Goal: Transaction & Acquisition: Purchase product/service

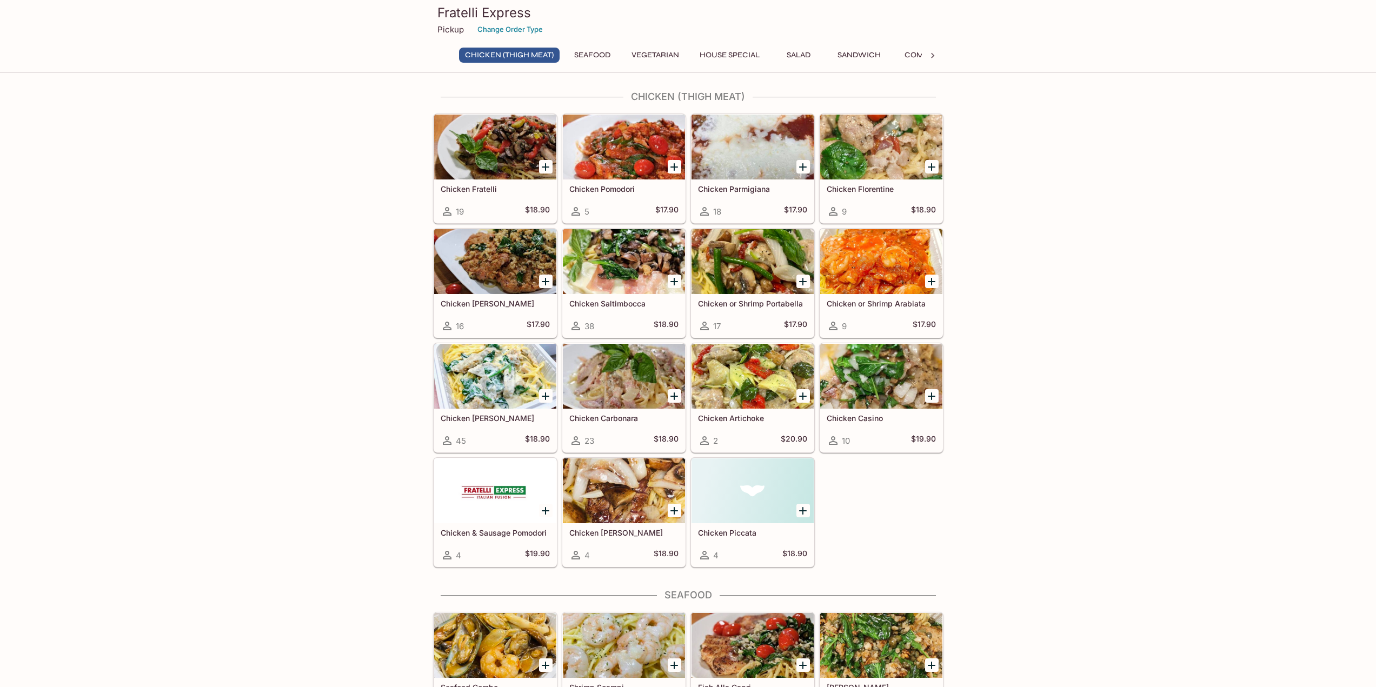
click at [480, 377] on div at bounding box center [495, 376] width 122 height 65
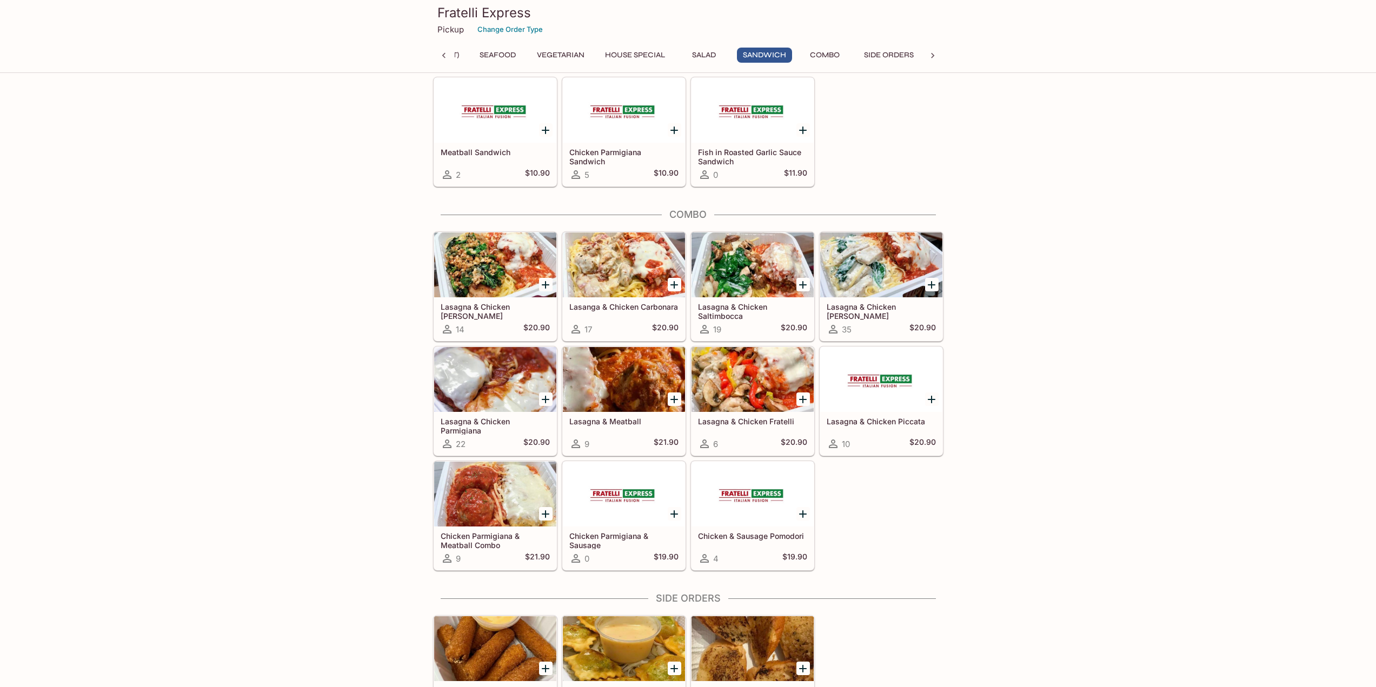
scroll to position [1609, 0]
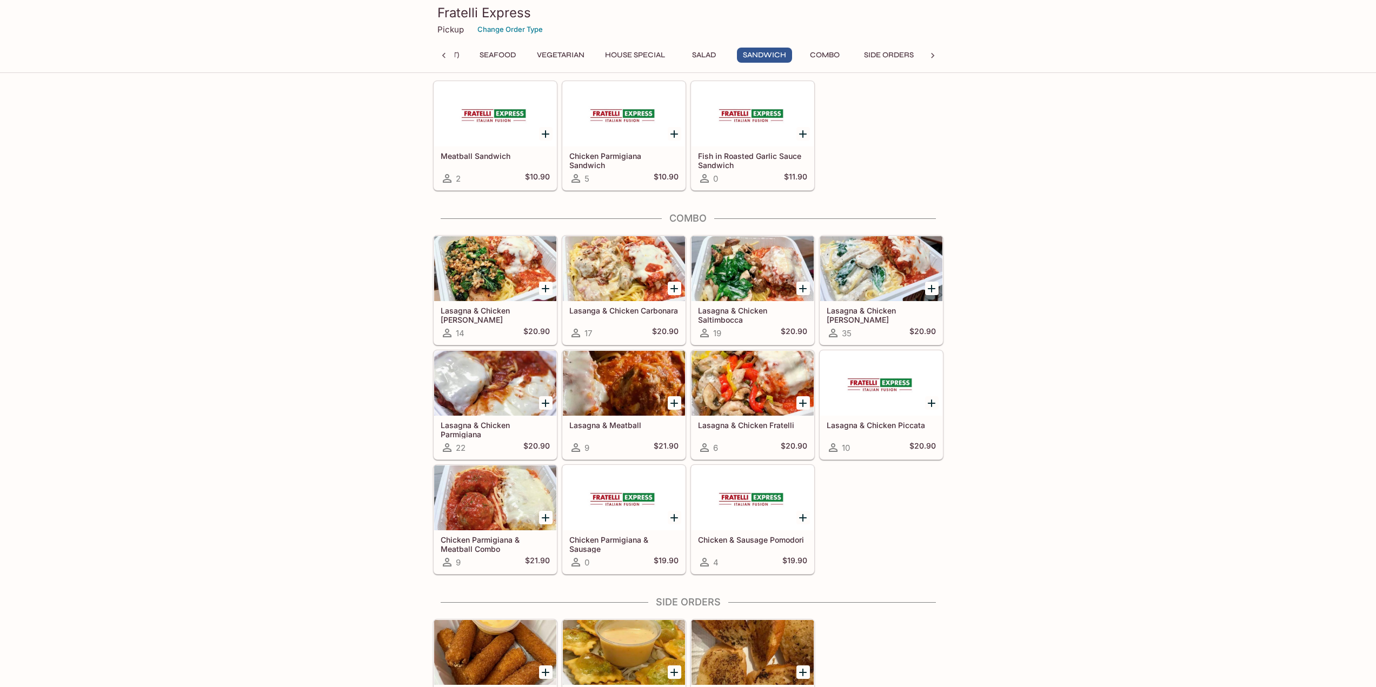
click at [877, 322] on div "Lasagna & Chicken [PERSON_NAME] 35 $20.90" at bounding box center [881, 322] width 122 height 43
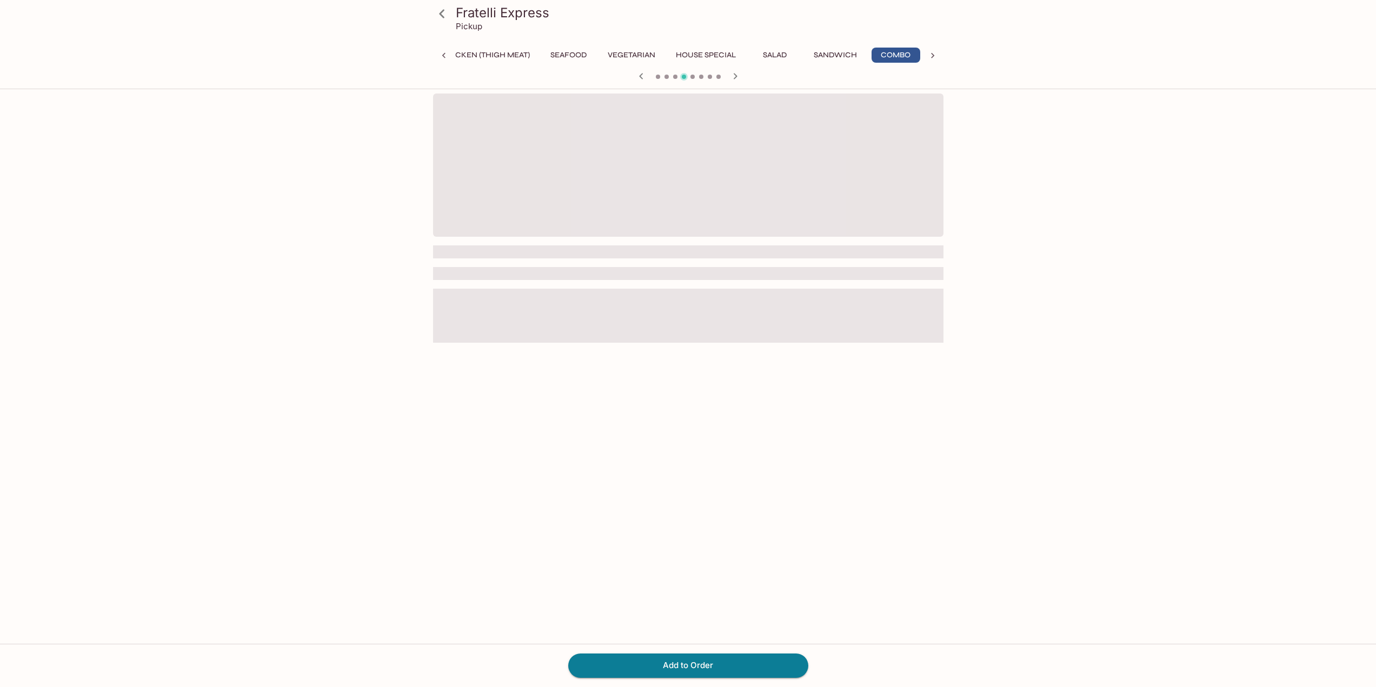
scroll to position [0, 24]
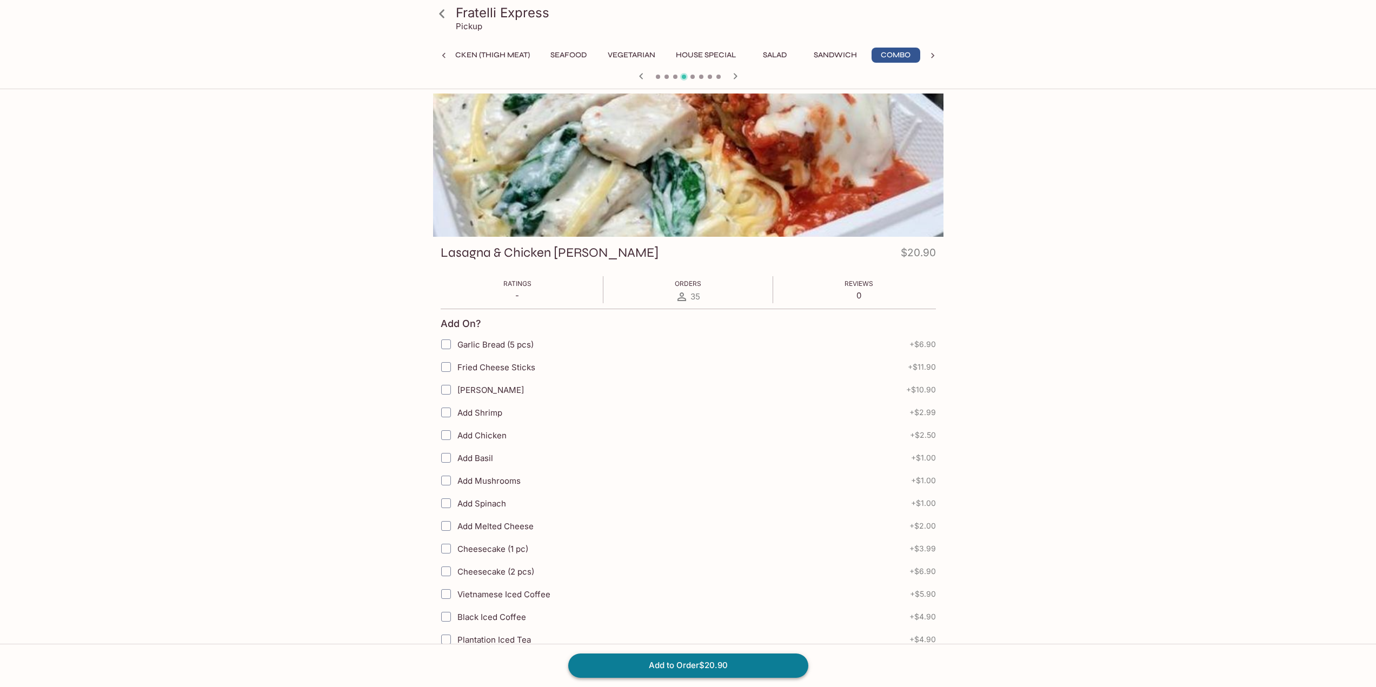
click at [703, 662] on button "Add to Order $20.90" at bounding box center [688, 666] width 240 height 24
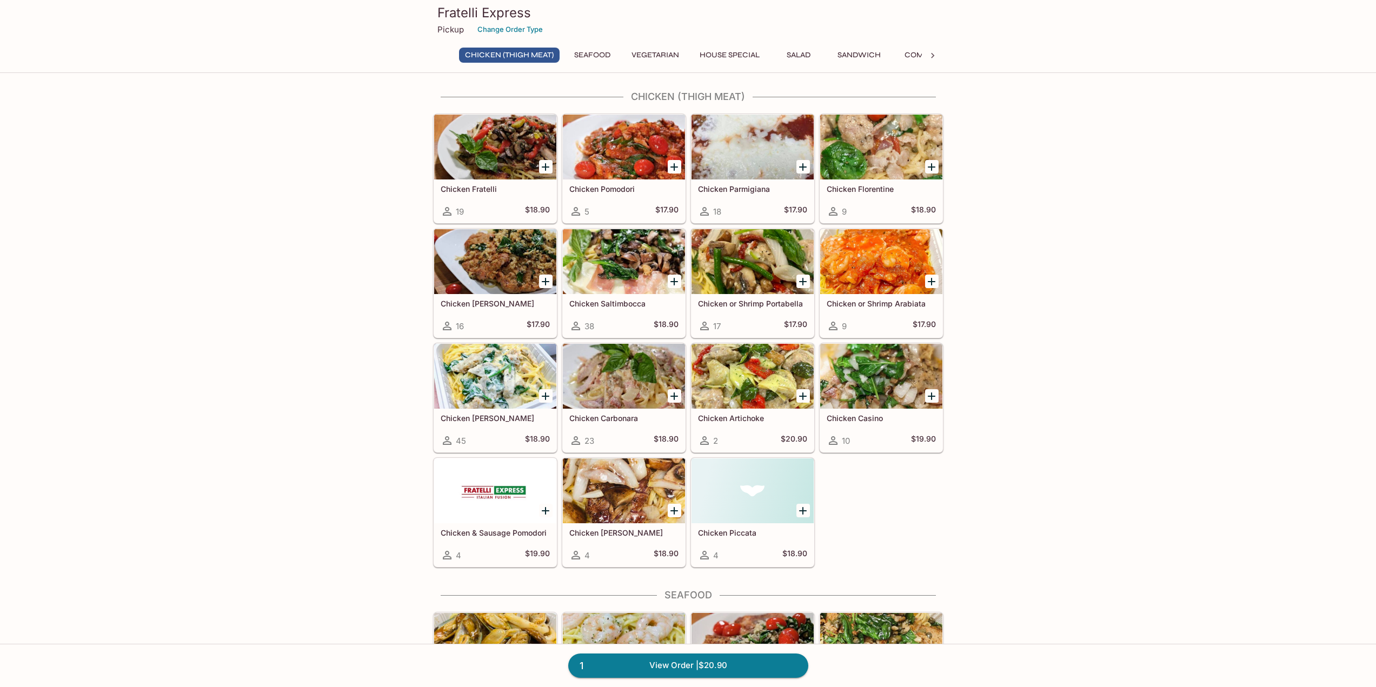
click at [765, 194] on div "Chicken Parmigiana 18 $17.90" at bounding box center [753, 201] width 122 height 43
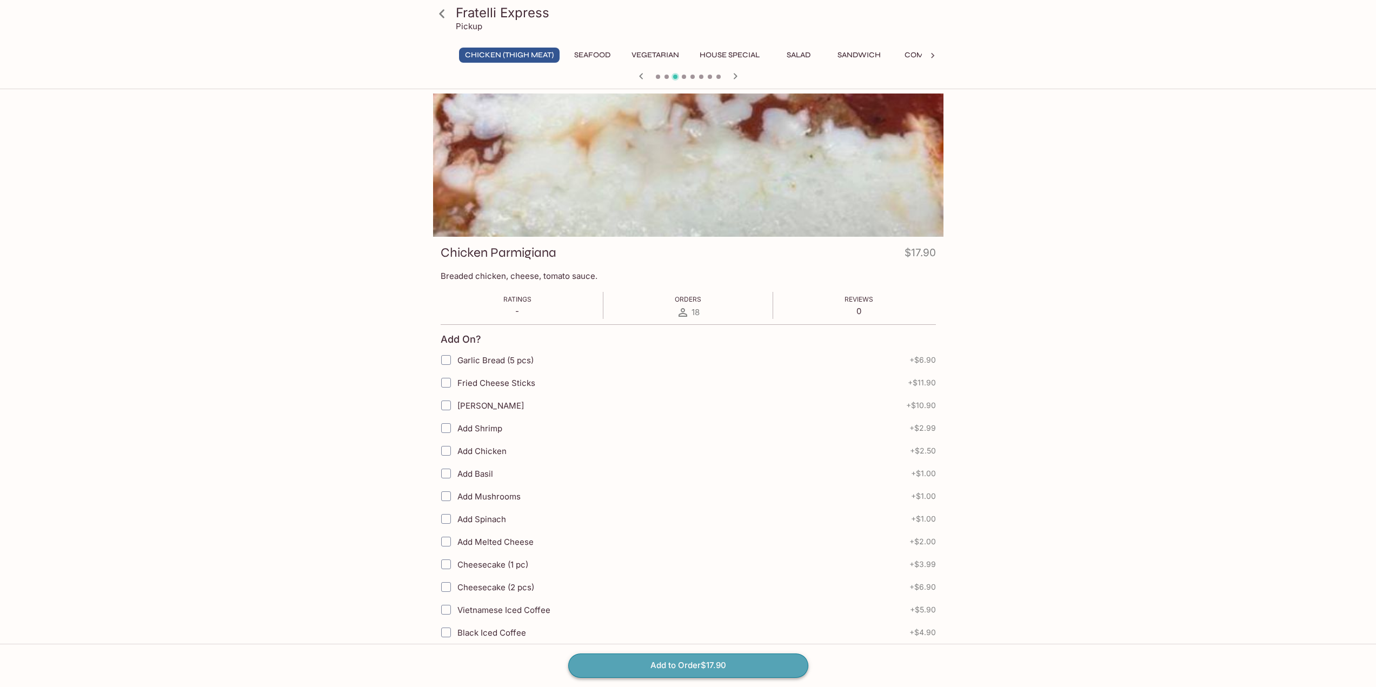
click at [656, 665] on button "Add to Order $17.90" at bounding box center [688, 666] width 240 height 24
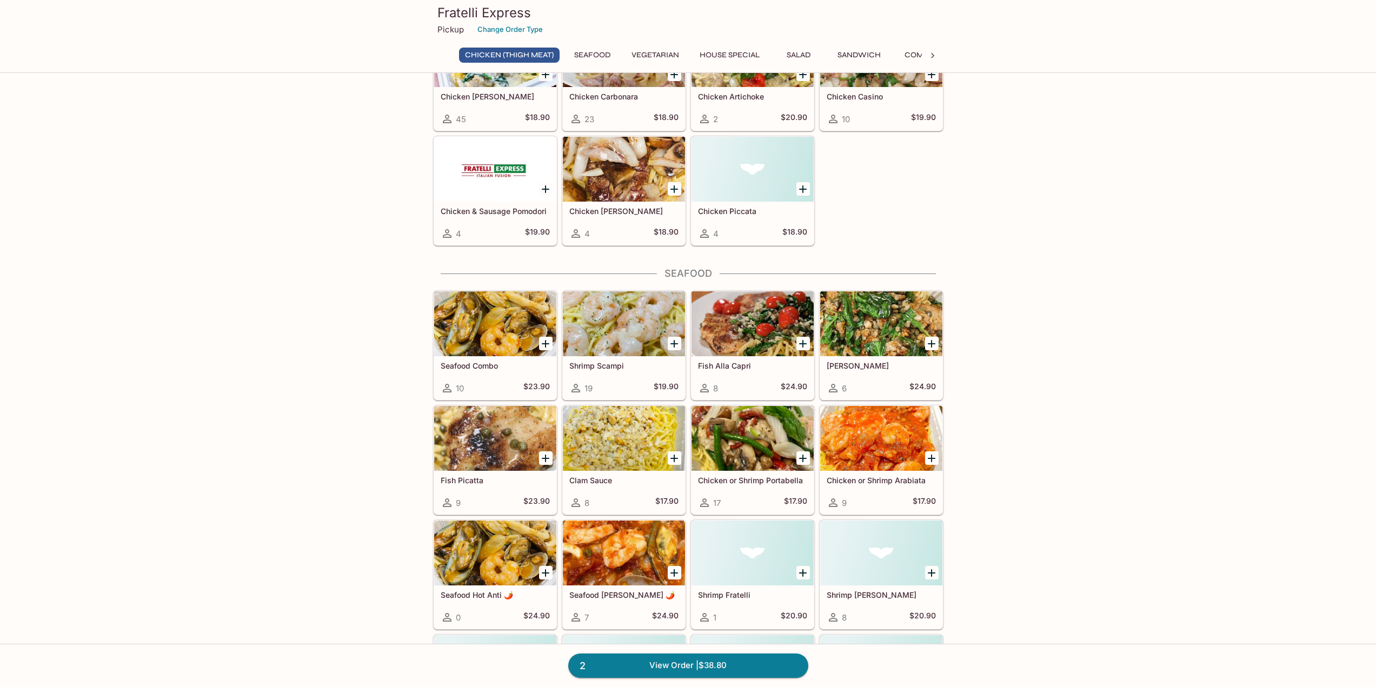
scroll to position [324, 0]
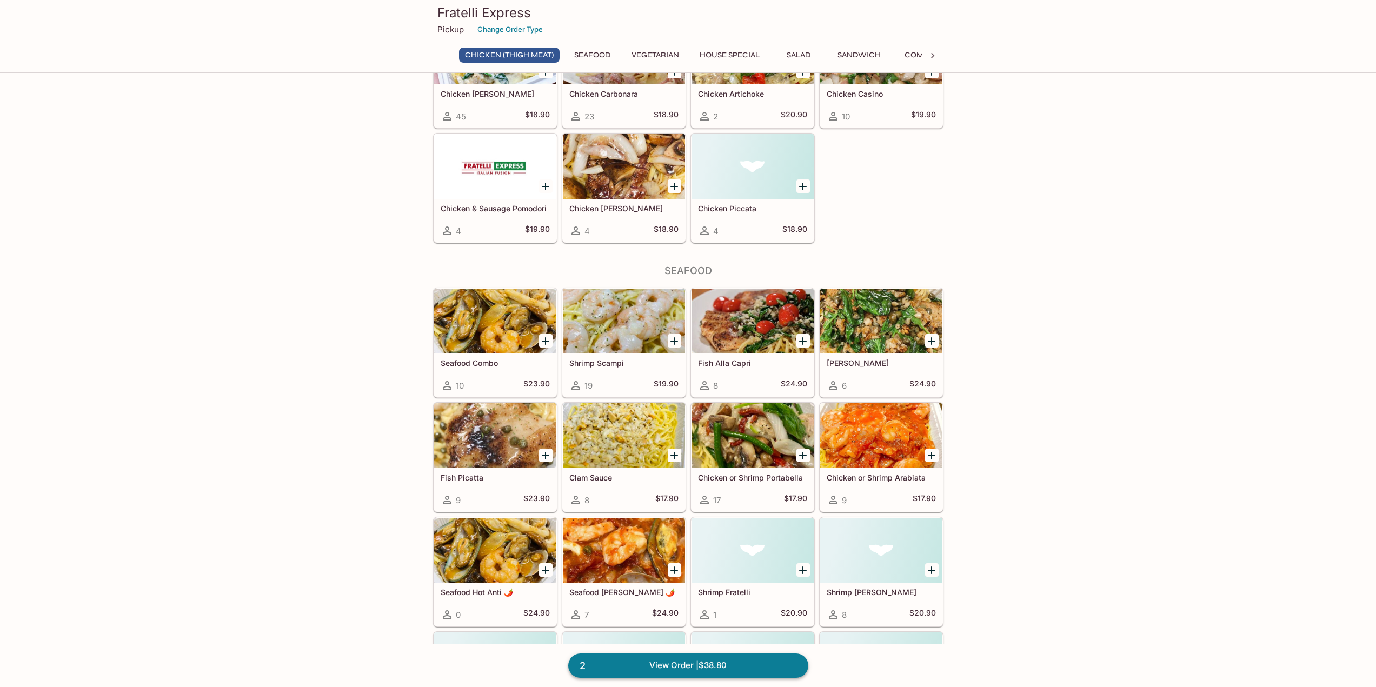
click at [651, 668] on link "2 View Order | $38.80" at bounding box center [688, 666] width 240 height 24
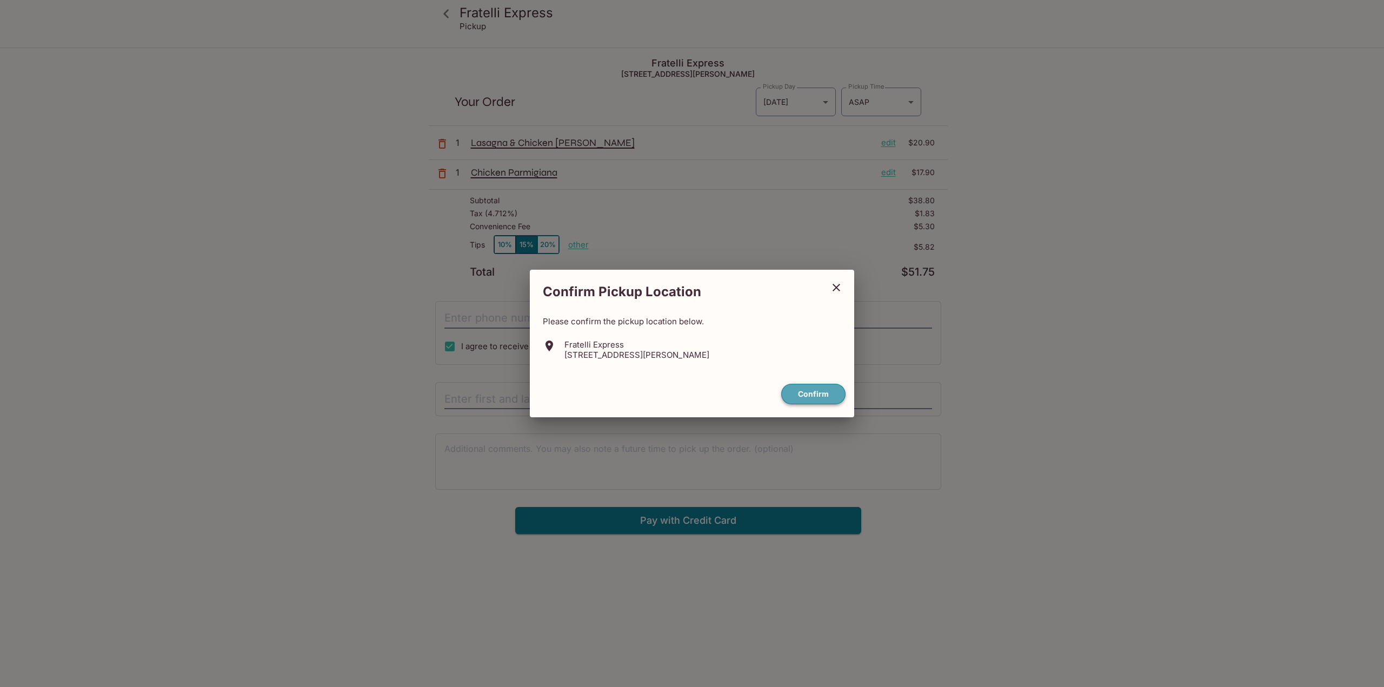
click at [828, 389] on button "Confirm" at bounding box center [813, 394] width 64 height 21
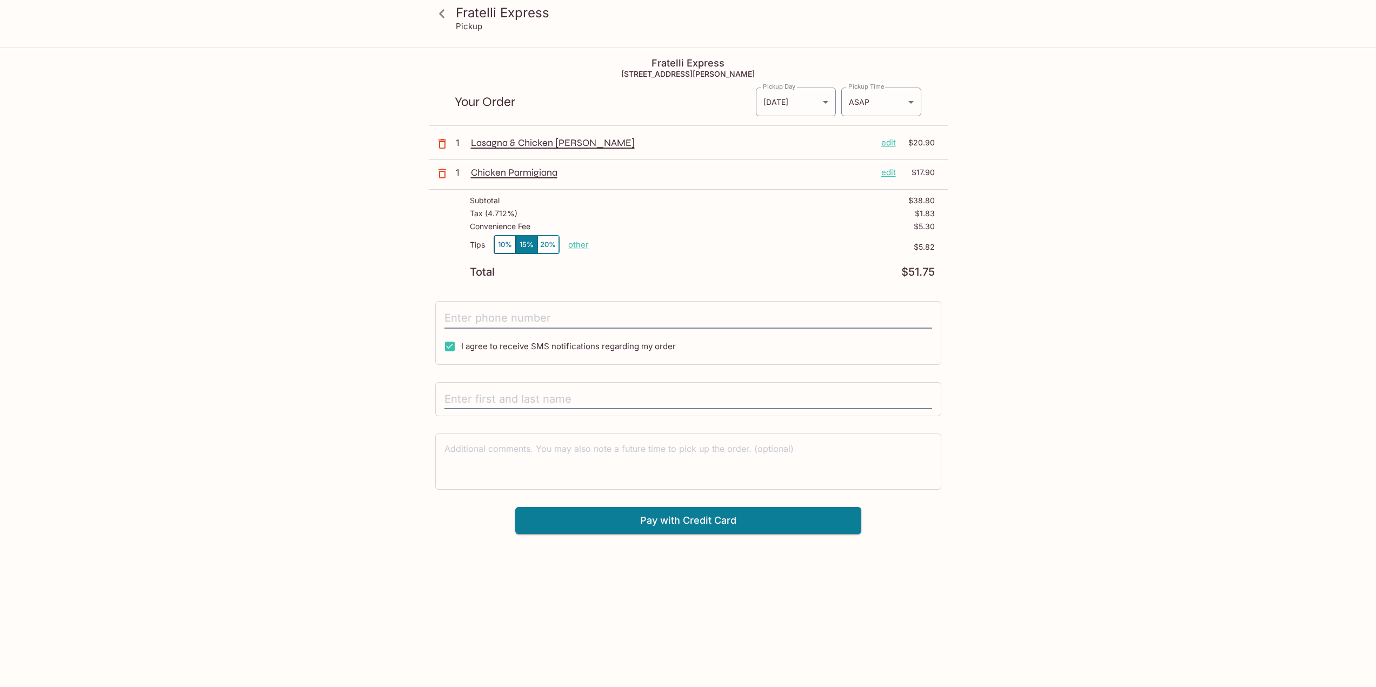
drag, startPoint x: 295, startPoint y: 332, endPoint x: 295, endPoint y: 298, distance: 33.5
click at [295, 329] on div "Fratelli Express Pickup Fratelli Express [STREET_ADDRESS][PERSON_NAME] Your Ord…" at bounding box center [688, 392] width 1376 height 687
click at [574, 247] on p "other" at bounding box center [578, 245] width 21 height 10
click at [403, 254] on div "Fratelli Express Pickup Fratelli Express [STREET_ADDRESS][PERSON_NAME] Your Ord…" at bounding box center [688, 292] width 692 height 486
click at [506, 247] on button "10%" at bounding box center [505, 245] width 22 height 18
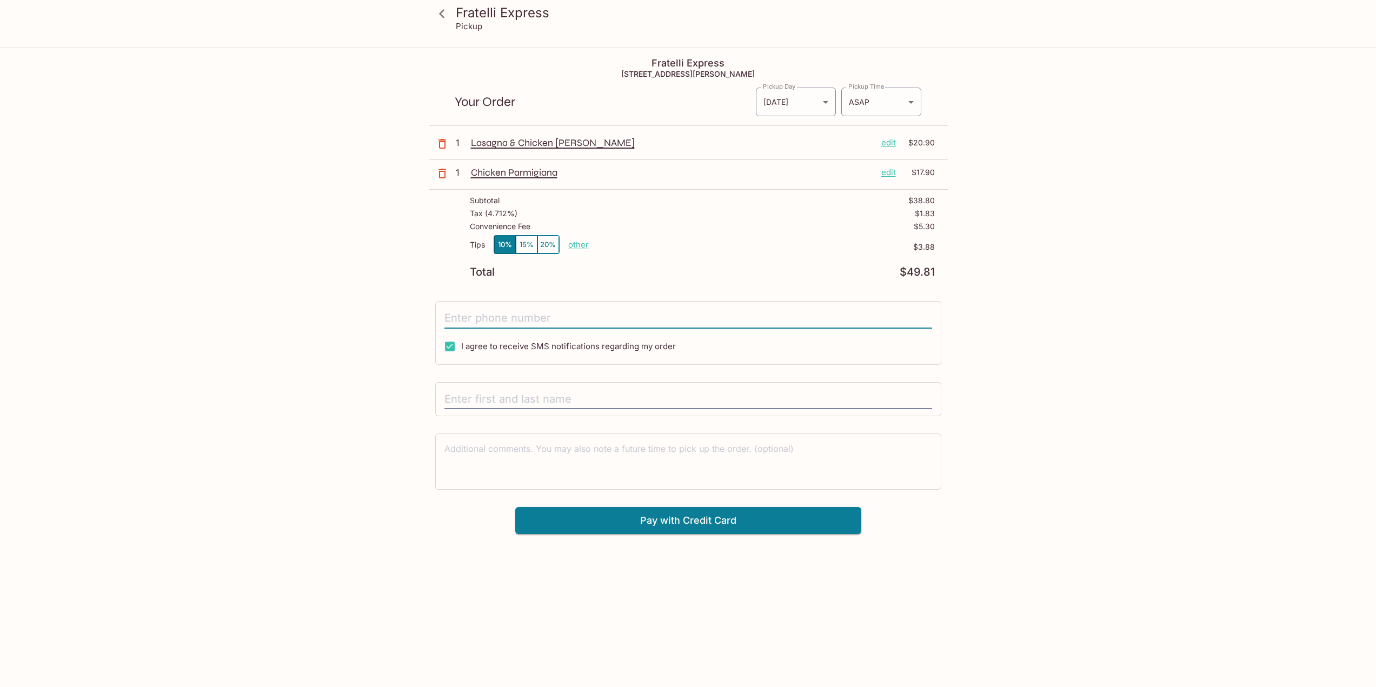
click at [528, 319] on input "tel" at bounding box center [688, 318] width 488 height 21
type input "[PHONE_NUMBER]"
click at [496, 403] on input "text" at bounding box center [688, 399] width 488 height 21
type input "[PERSON_NAME]"
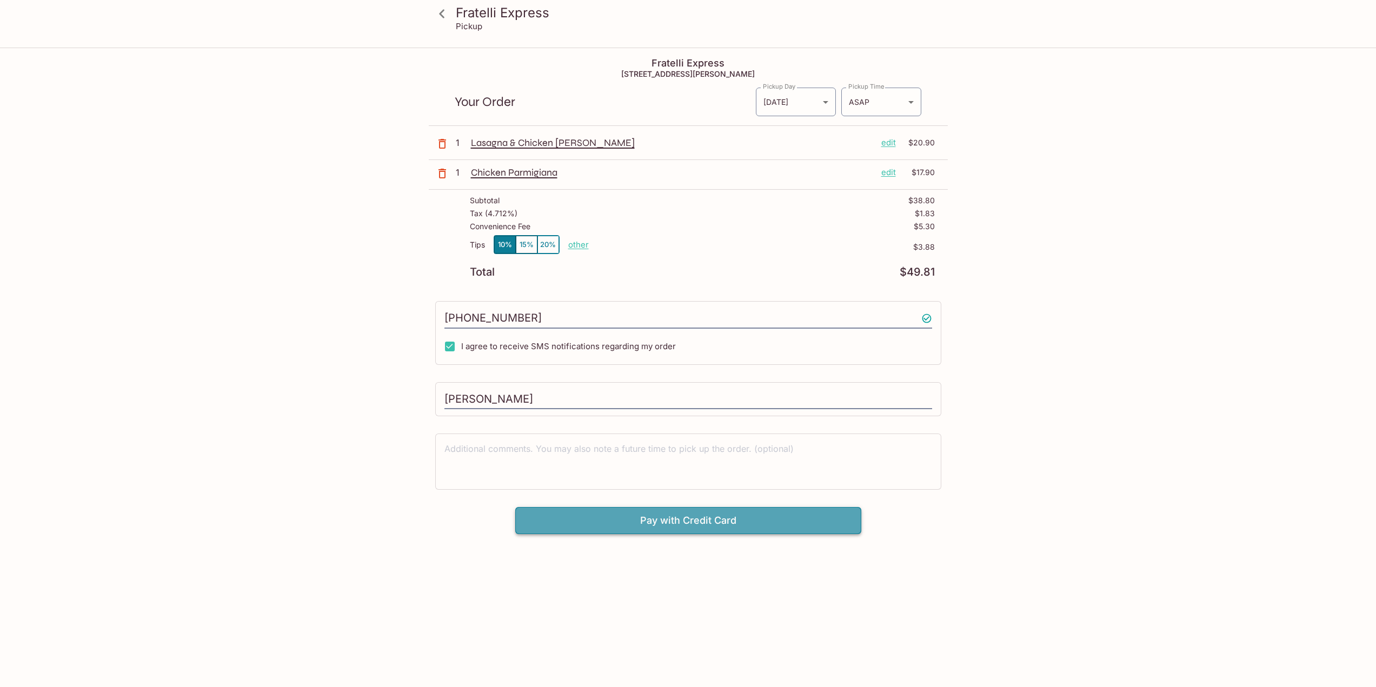
click at [573, 518] on button "Pay with Credit Card" at bounding box center [688, 520] width 346 height 27
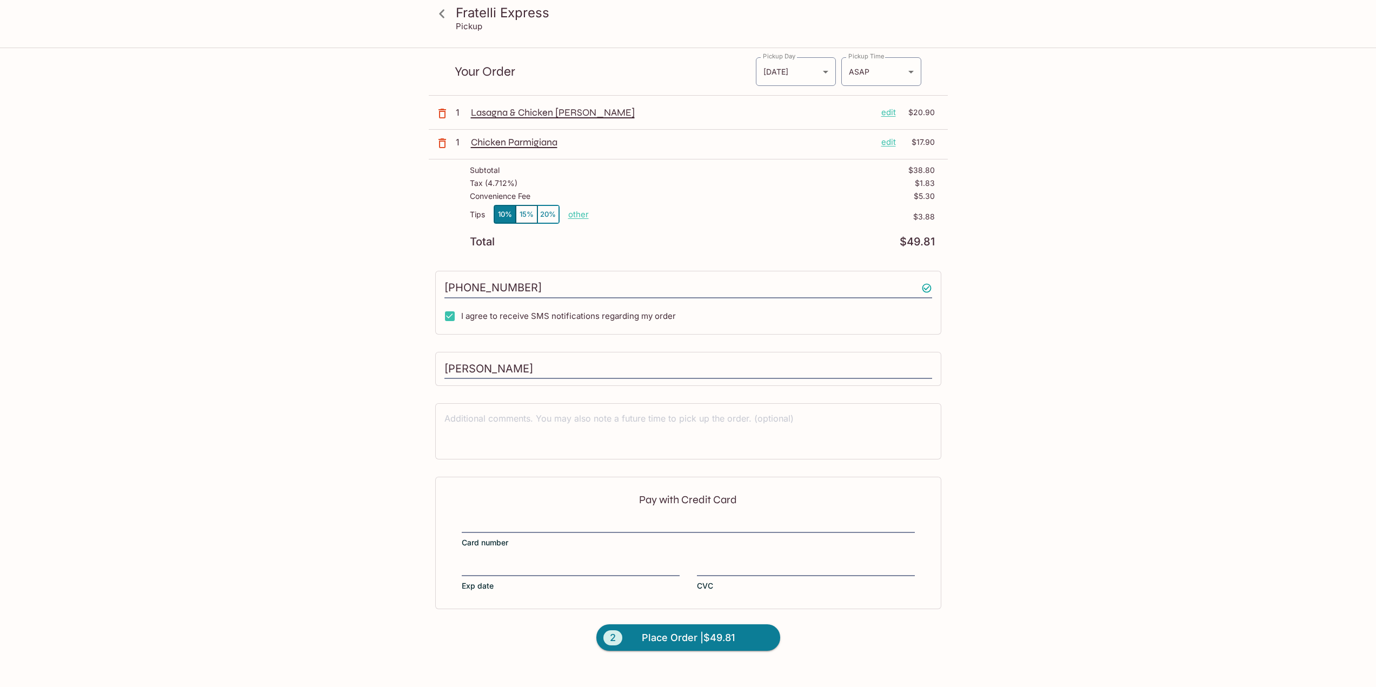
scroll to position [49, 0]
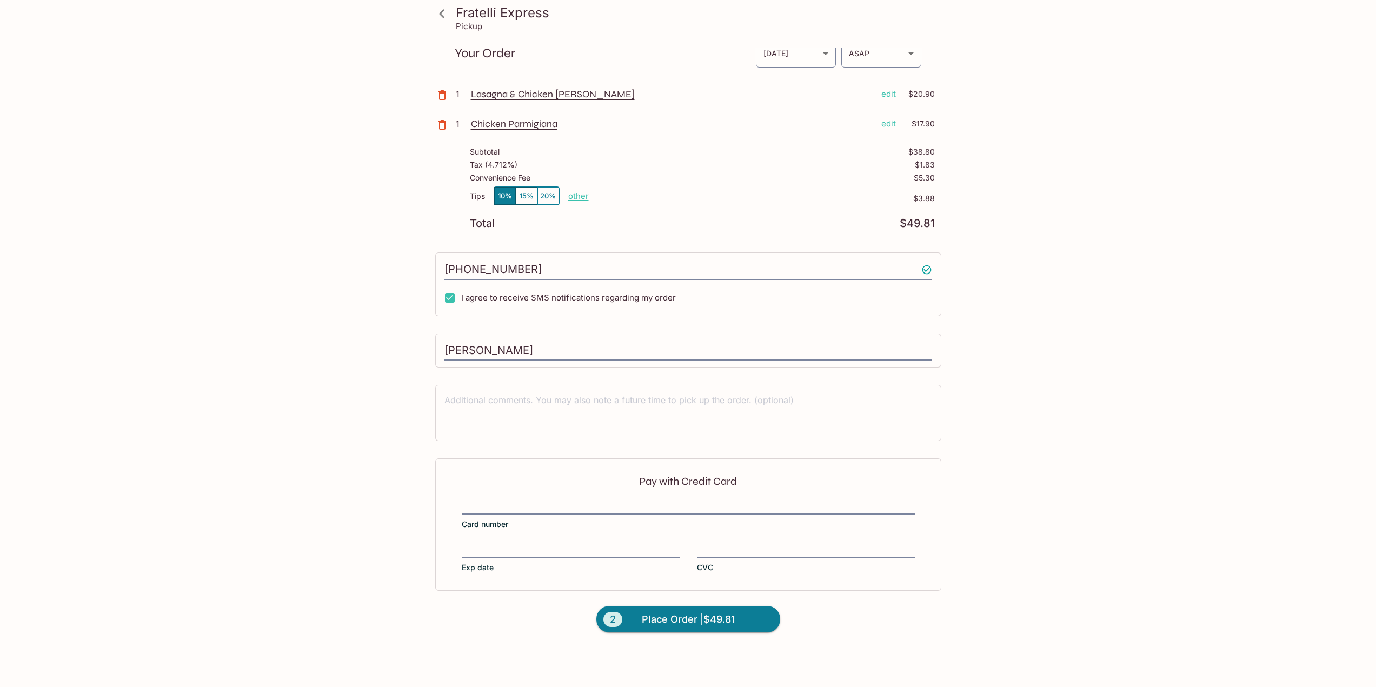
click at [614, 513] on div at bounding box center [688, 507] width 453 height 15
click at [614, 501] on input "Card number" at bounding box center [688, 500] width 453 height 1
click at [580, 500] on div at bounding box center [688, 507] width 453 height 15
click at [580, 500] on input "Card number" at bounding box center [688, 500] width 453 height 1
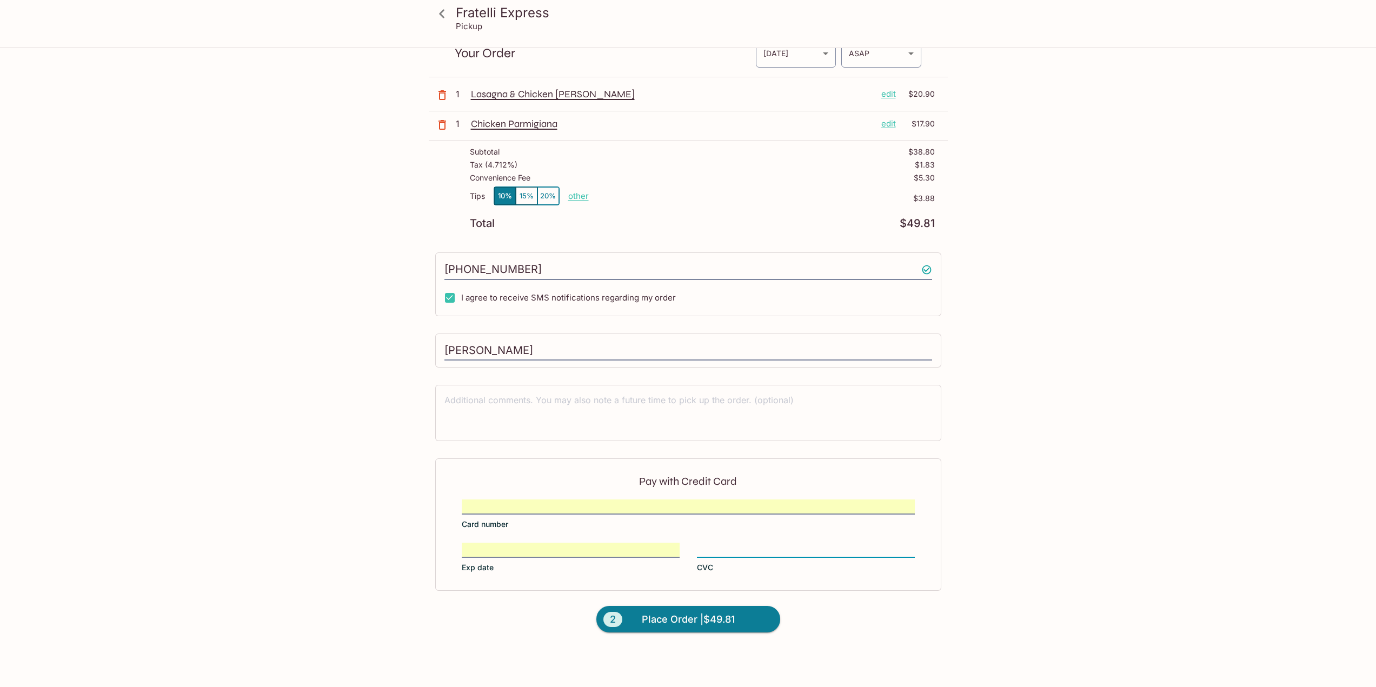
click at [344, 514] on div "Fratelli Express Pickup Fratelli Express [STREET_ADDRESS][PERSON_NAME] Your Ord…" at bounding box center [688, 324] width 692 height 648
click at [180, 274] on div "Fratelli Express Pickup Fratelli Express [STREET_ADDRESS][PERSON_NAME] Your Ord…" at bounding box center [688, 343] width 1376 height 687
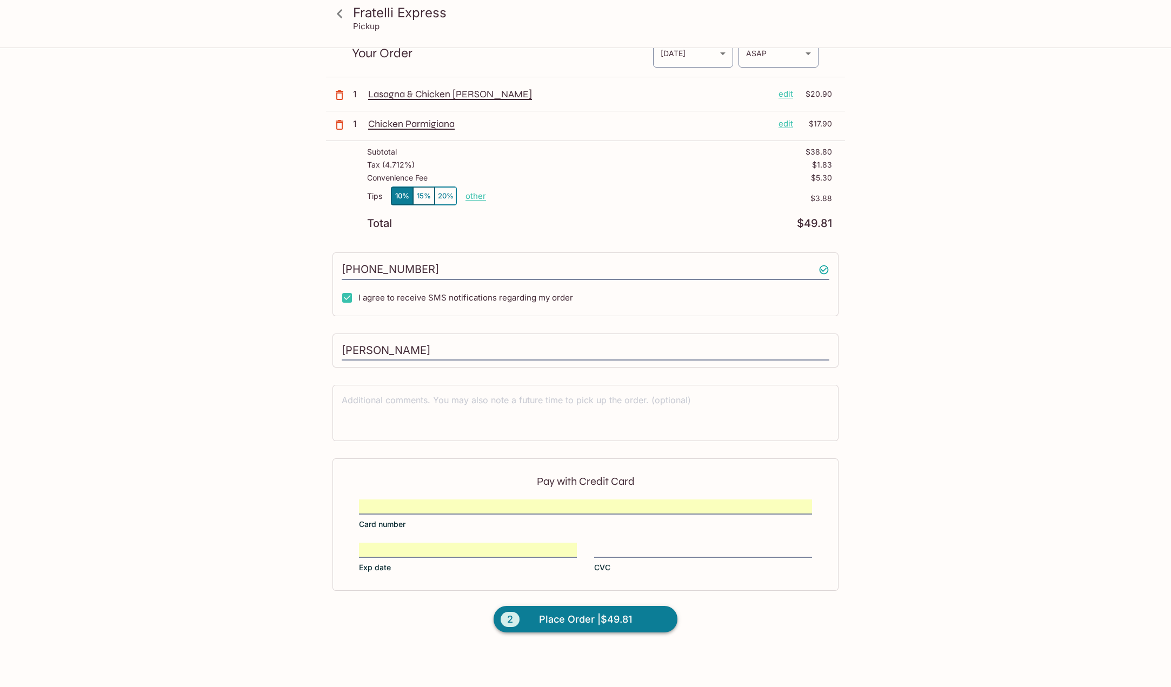
click at [587, 619] on span "Place Order | $49.81" at bounding box center [585, 619] width 93 height 17
